Goal: Ask a question

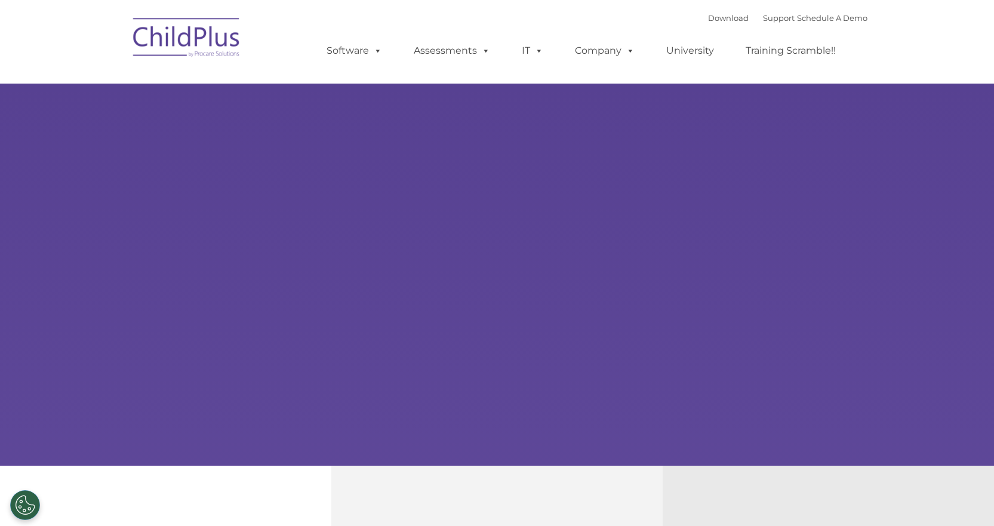
select select "MEDIUM"
click at [772, 16] on link "Support" at bounding box center [779, 18] width 32 height 10
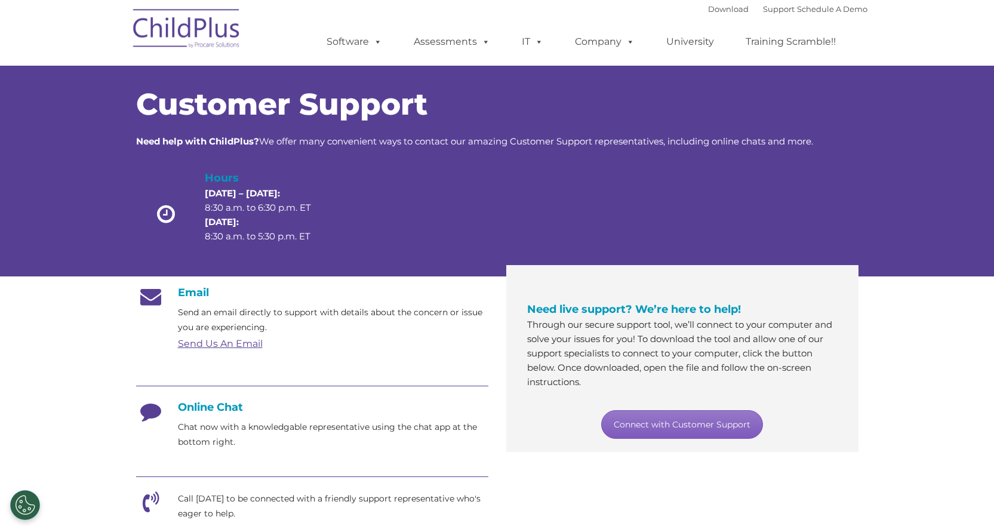
click at [671, 431] on link "Connect with Customer Support" at bounding box center [682, 424] width 162 height 29
